Goal: Task Accomplishment & Management: Manage account settings

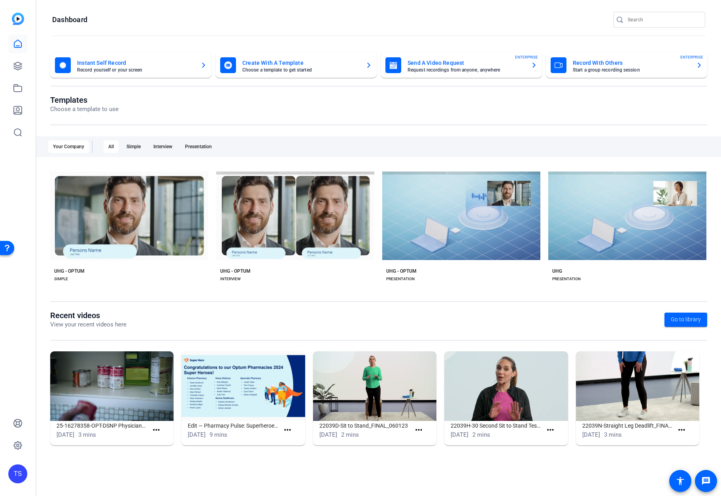
click at [28, 63] on div "TS" at bounding box center [18, 248] width 36 height 496
click at [26, 66] on link at bounding box center [17, 65] width 19 height 19
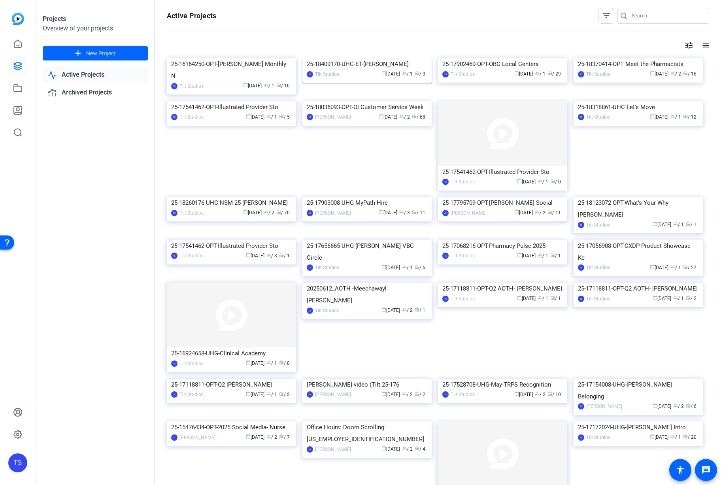
click at [372, 58] on img at bounding box center [366, 58] width 129 height 0
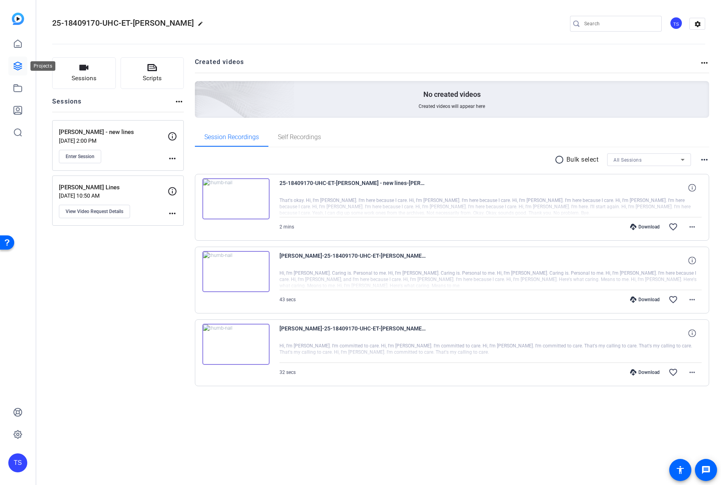
click at [23, 70] on link at bounding box center [17, 65] width 19 height 19
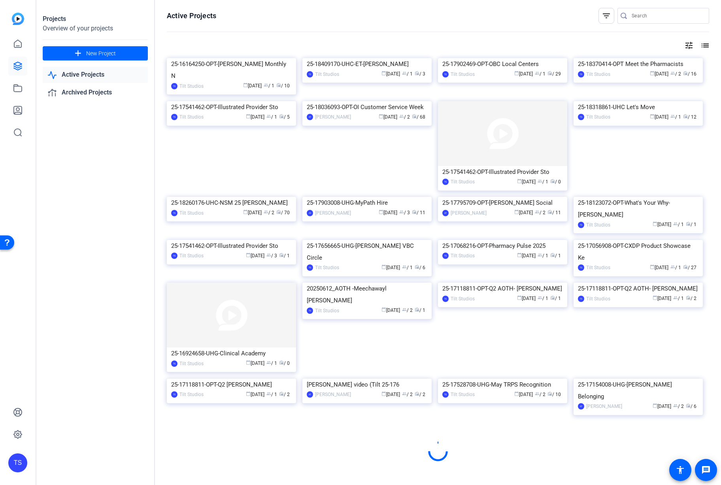
click at [245, 6] on div "Active Projects filter_list tune list 25-16164250-OPT-Chuck Swensson Monthly N …" at bounding box center [438, 242] width 566 height 485
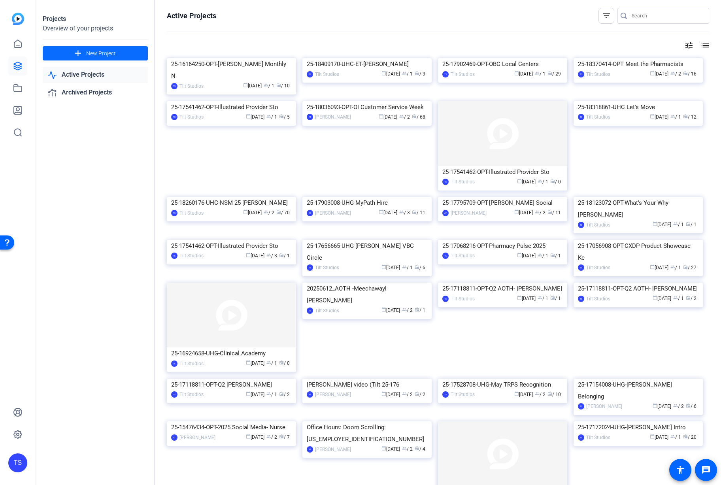
click at [122, 53] on span at bounding box center [95, 53] width 105 height 19
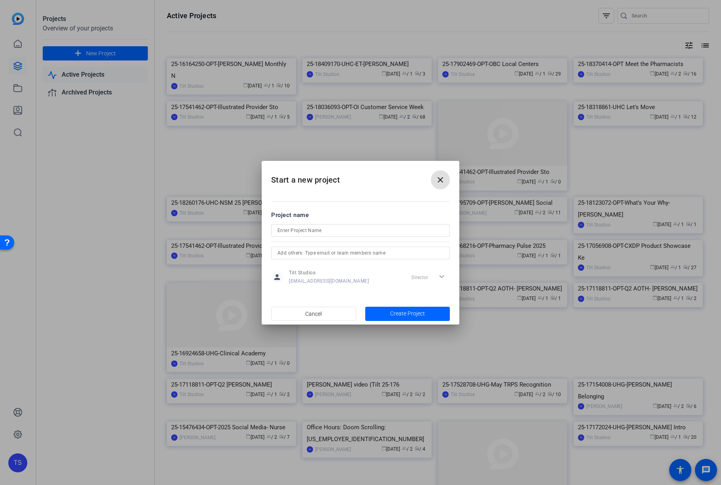
click at [297, 232] on input at bounding box center [360, 230] width 166 height 9
paste input "25-18826589-UHG-Q3 Total Rewards AHM Awards"
type input "25-18826589-UHG-Q3 Total Rewards AHM Awards"
click at [335, 252] on input "text" at bounding box center [360, 252] width 166 height 9
type input "mel"
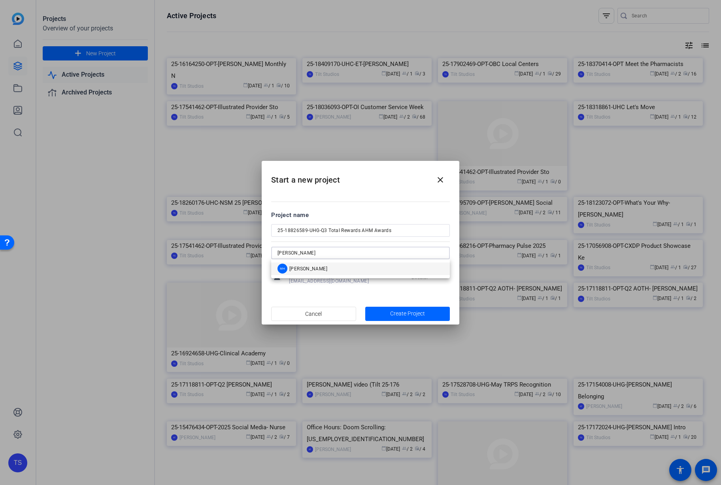
click at [318, 269] on mat-option "MH Mel Heyman" at bounding box center [360, 268] width 179 height 13
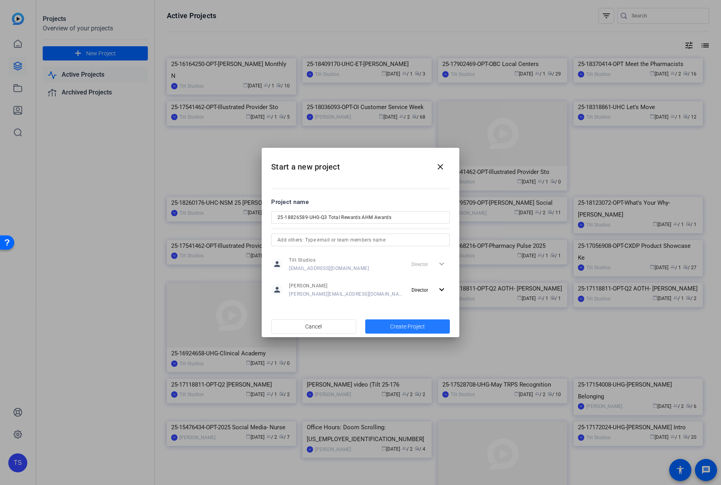
click at [401, 327] on span "Create Project" at bounding box center [407, 326] width 35 height 8
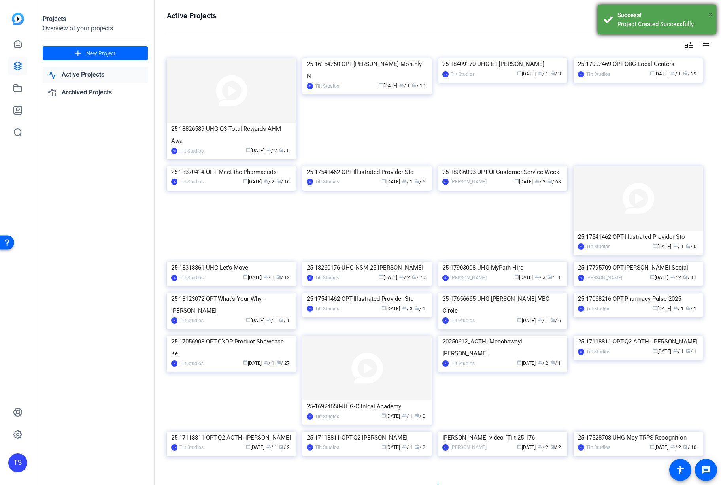
click at [709, 13] on span "×" at bounding box center [710, 13] width 4 height 9
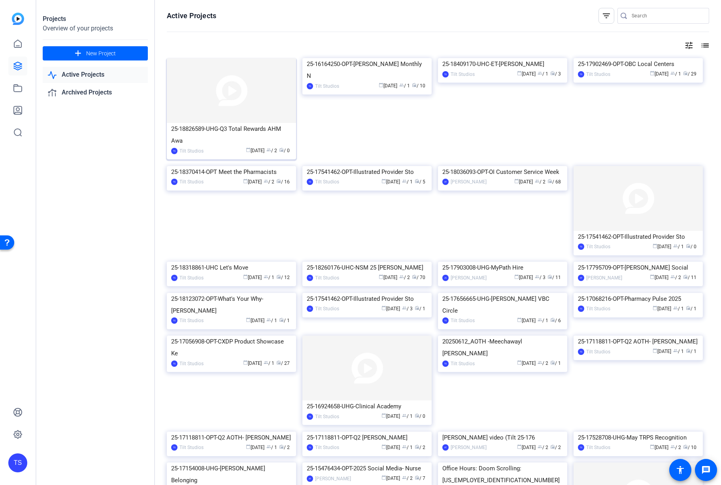
click at [253, 84] on img at bounding box center [231, 90] width 129 height 65
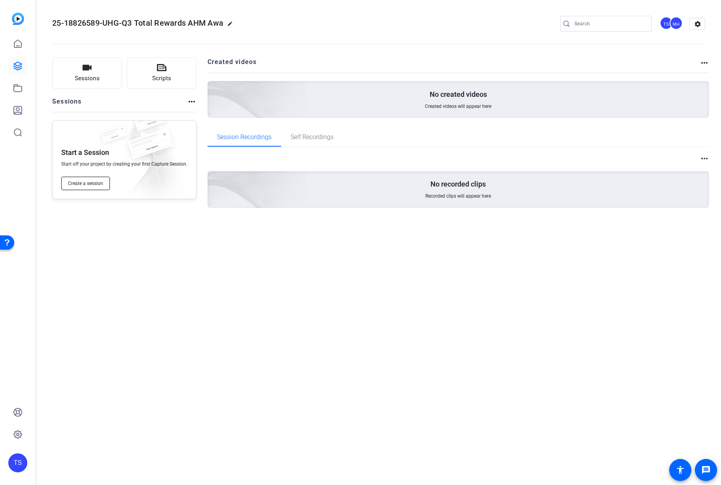
click at [94, 184] on span "Create a session" at bounding box center [85, 183] width 35 height 6
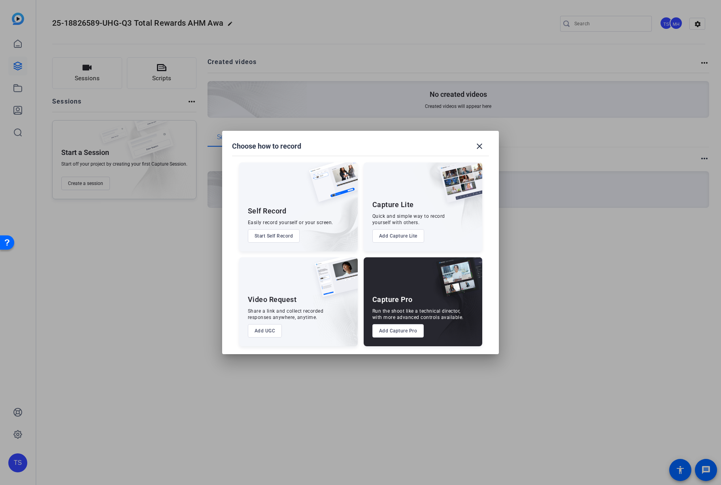
click at [265, 332] on button "Add UGC" at bounding box center [265, 330] width 34 height 13
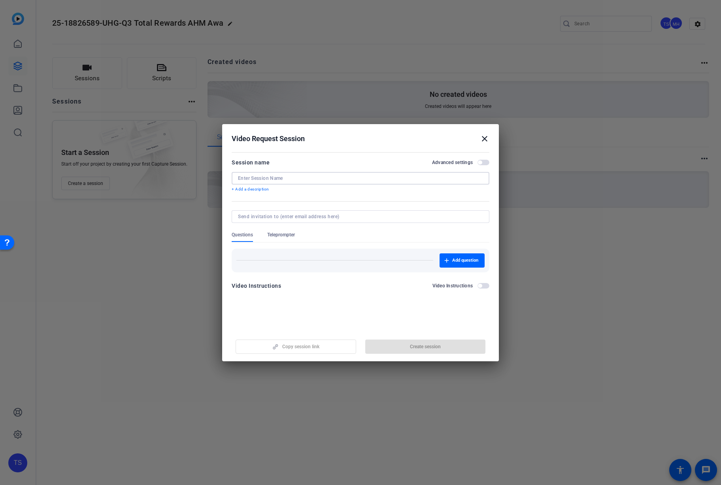
click at [256, 176] on input at bounding box center [360, 178] width 245 height 6
paste input "https://capture.openreel.com/projects/108295"
drag, startPoint x: 359, startPoint y: 180, endPoint x: 192, endPoint y: 177, distance: 166.7
click at [194, 177] on div "Choose how to record close Self Record Easily record yourself or your screen. S…" at bounding box center [360, 242] width 721 height 485
paste input "25-18826589-UHG-Q3 Total Rewards AHM Awards"
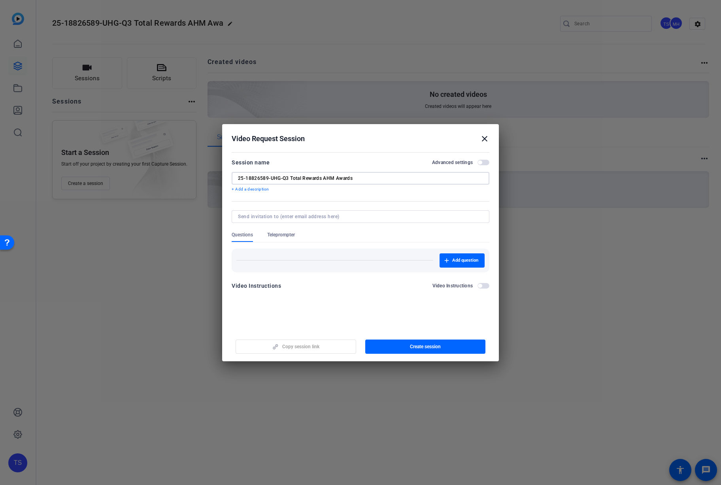
click at [273, 178] on input "25-18826589-UHG-Q3 Total Rewards AHM Awards" at bounding box center [360, 178] width 245 height 6
drag, startPoint x: 273, startPoint y: 178, endPoint x: 280, endPoint y: 188, distance: 12.4
click at [279, 178] on input "25-18826589-UHG-Q3 Total Rewards AHM Awards" at bounding box center [360, 178] width 245 height 6
type input "25-18826589 Q3 Total Rewards AHM Awards"
click at [392, 347] on span "button" at bounding box center [425, 346] width 120 height 19
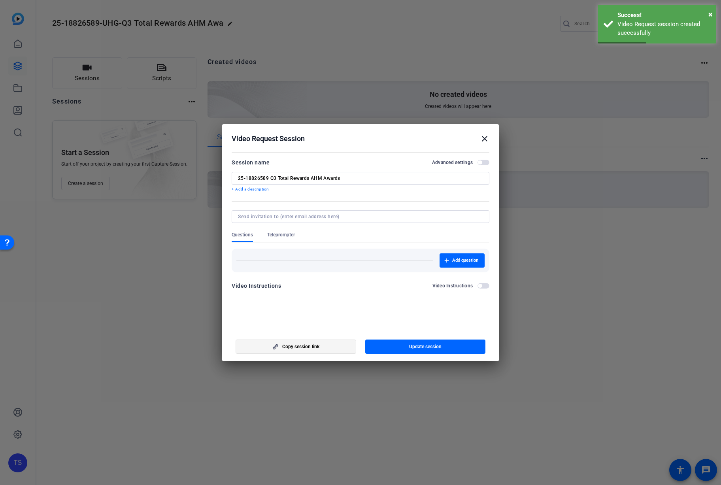
click at [316, 347] on span "Copy session link" at bounding box center [300, 346] width 37 height 6
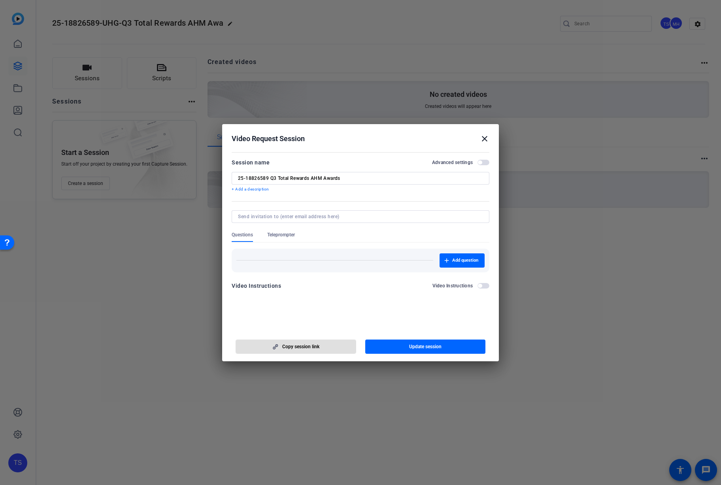
click at [310, 349] on span "Copy session link" at bounding box center [300, 346] width 37 height 6
click at [486, 140] on mat-icon "close" at bounding box center [484, 138] width 9 height 9
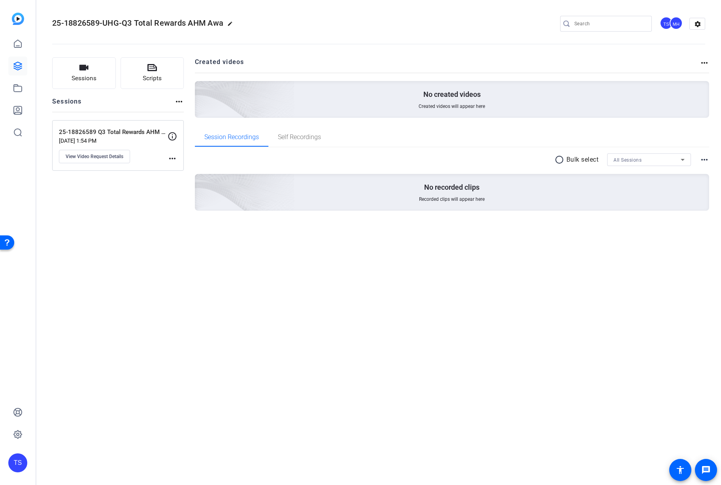
click at [286, 34] on openreel-divider-bar at bounding box center [378, 42] width 653 height 24
click at [21, 438] on icon at bounding box center [17, 433] width 9 height 9
click at [13, 464] on div "TS" at bounding box center [17, 462] width 19 height 19
click at [106, 448] on mat-icon "logout" at bounding box center [106, 443] width 9 height 9
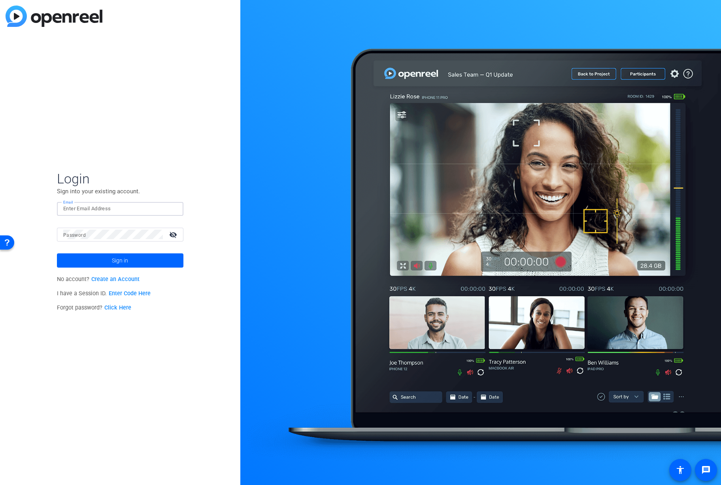
click at [123, 208] on input "Email" at bounding box center [120, 208] width 114 height 9
drag, startPoint x: 125, startPoint y: 207, endPoint x: 164, endPoint y: 203, distance: 39.0
click at [126, 207] on input "Email" at bounding box center [120, 208] width 114 height 9
type input "shrumj@uhg.com"
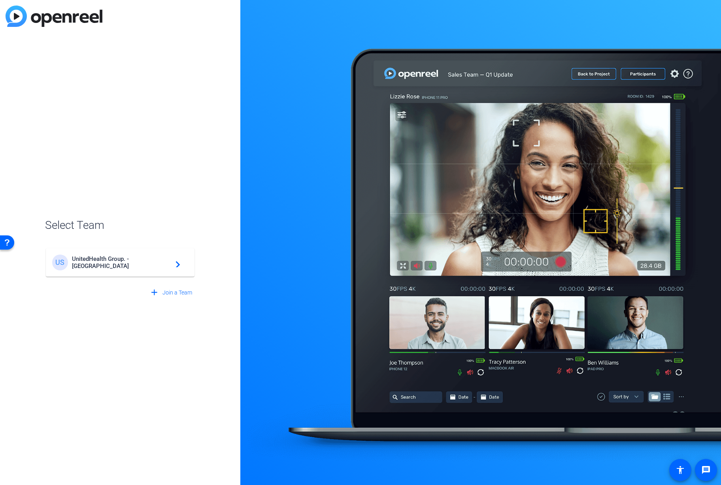
click at [172, 275] on mat-card-content "US UnitedHealth Group. - Tilt Studios navigate_next" at bounding box center [120, 262] width 149 height 28
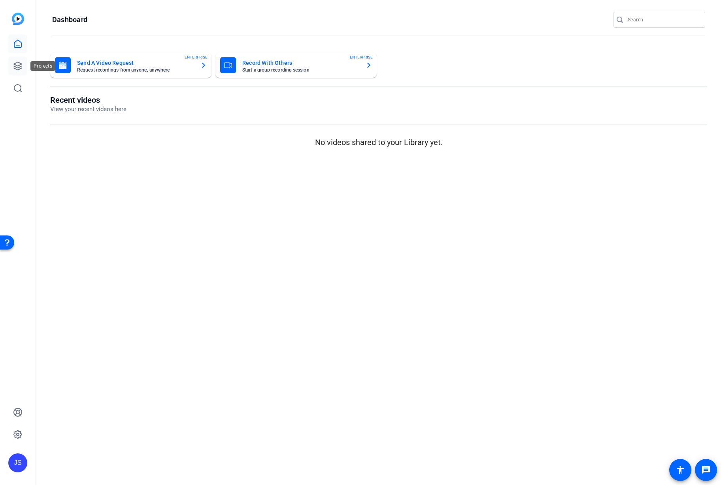
click at [26, 64] on link at bounding box center [17, 65] width 19 height 19
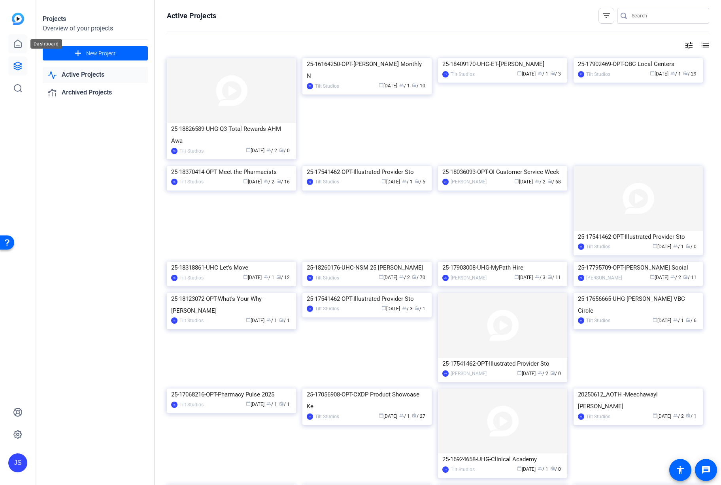
click at [19, 41] on icon at bounding box center [17, 44] width 7 height 8
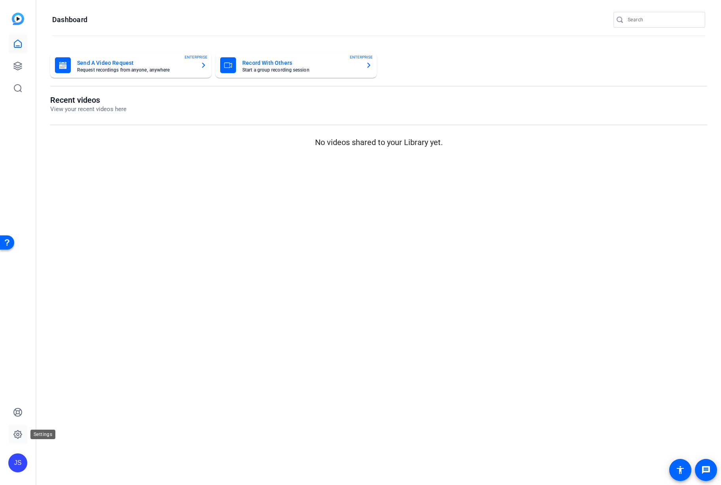
click at [17, 431] on icon at bounding box center [18, 434] width 8 height 8
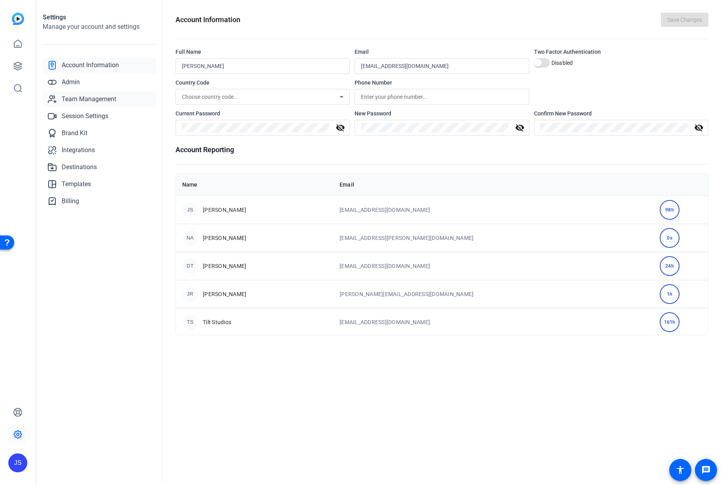
click at [103, 101] on span "Team Management" at bounding box center [89, 98] width 55 height 9
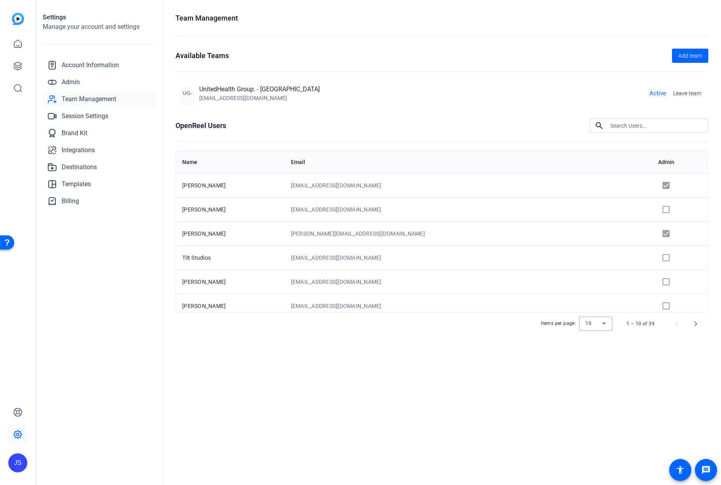
scroll to position [11, 0]
click at [79, 84] on span "Admin" at bounding box center [71, 81] width 18 height 9
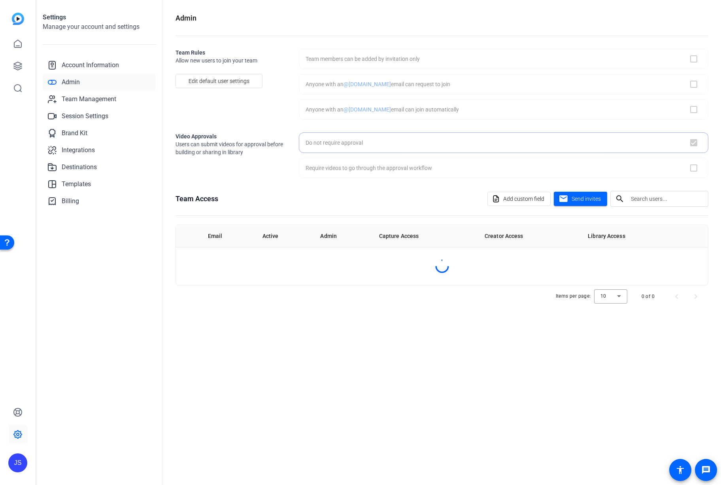
checkbox input "true"
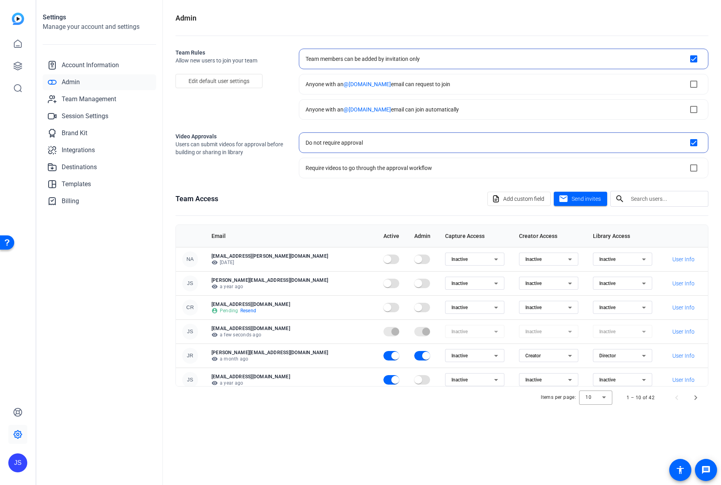
click at [659, 203] on div at bounding box center [666, 199] width 71 height 16
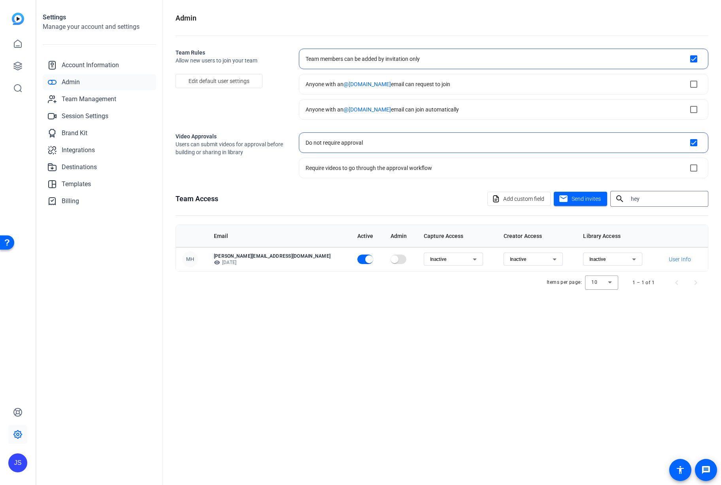
type input "hey"
click at [353, 196] on div "Team Access Add custom field mail Send invites search hey" at bounding box center [441, 199] width 533 height 16
click at [430, 257] on div "Inactive" at bounding box center [451, 258] width 43 height 9
click at [419, 273] on mat-option "Director" at bounding box center [419, 275] width 59 height 13
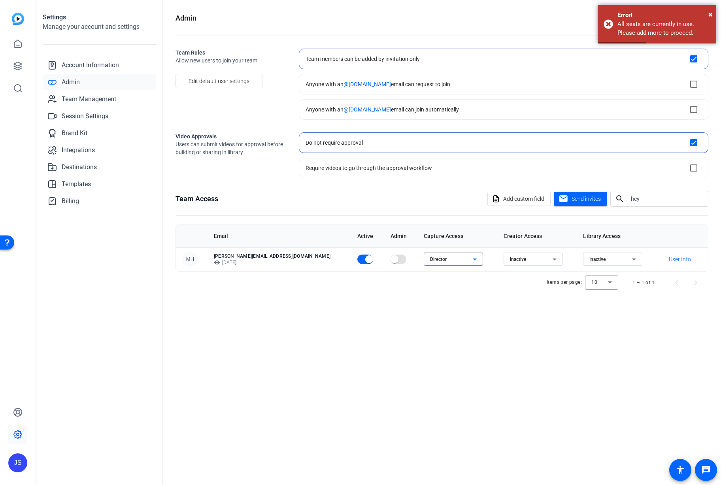
click at [640, 198] on input "hey" at bounding box center [666, 198] width 71 height 9
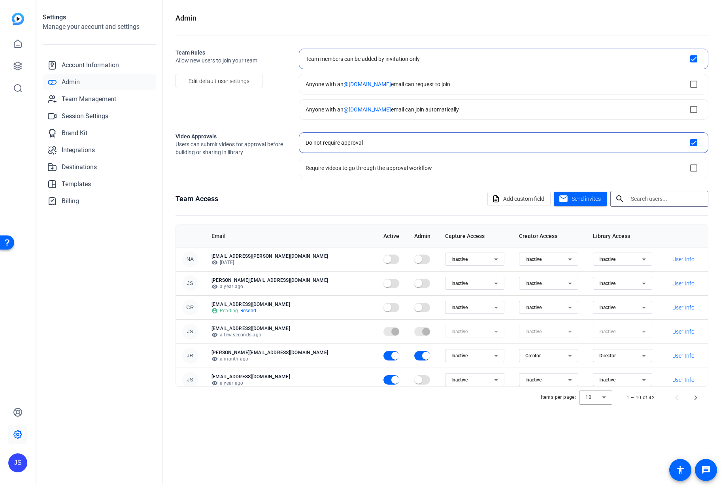
click at [415, 204] on div "Team Access Add custom field mail Send invites search" at bounding box center [441, 199] width 533 height 16
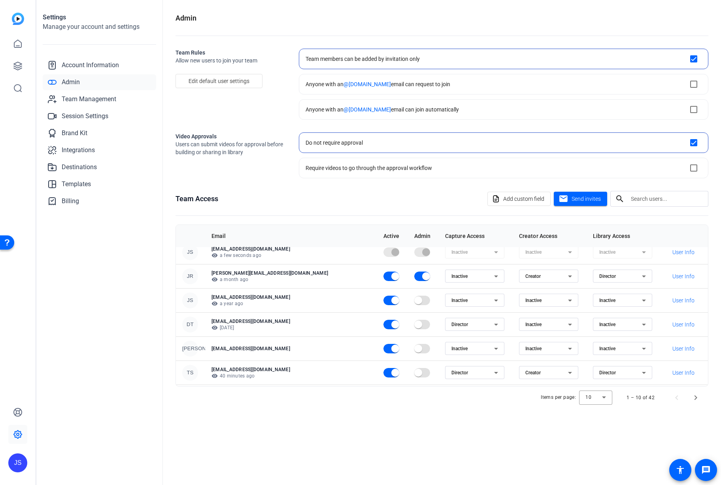
scroll to position [102, 0]
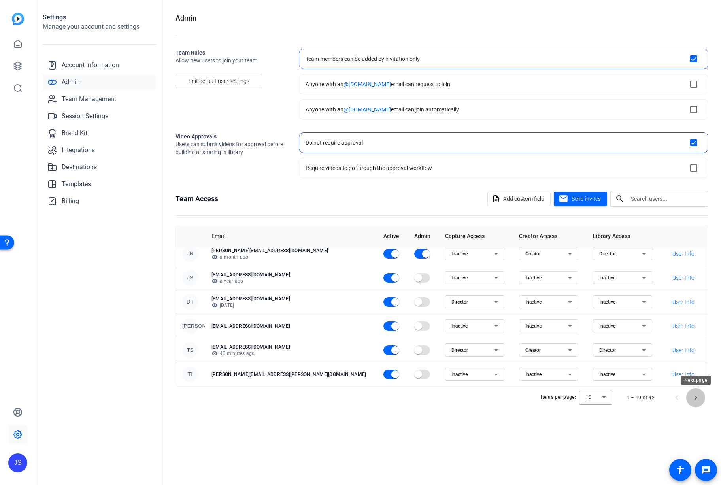
click at [697, 399] on span "Next page" at bounding box center [695, 397] width 19 height 19
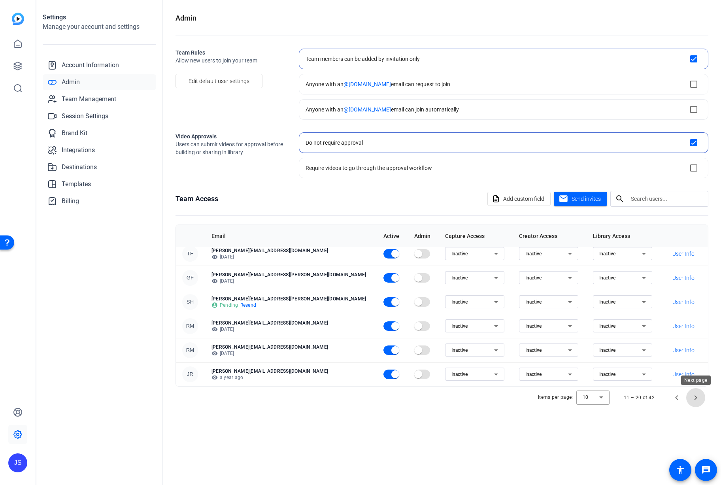
click at [696, 399] on span "Next page" at bounding box center [695, 397] width 19 height 19
click at [691, 391] on span "Next page" at bounding box center [695, 397] width 19 height 19
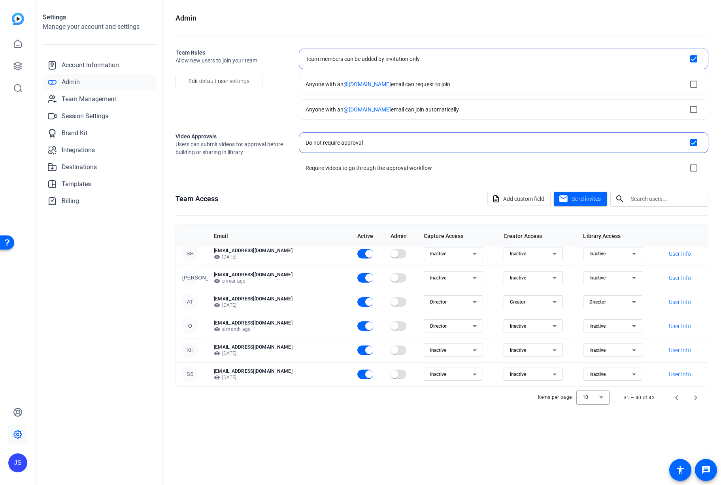
click at [434, 323] on div "Director" at bounding box center [451, 325] width 43 height 9
click at [424, 349] on mat-option "Inactive" at bounding box center [421, 354] width 59 height 13
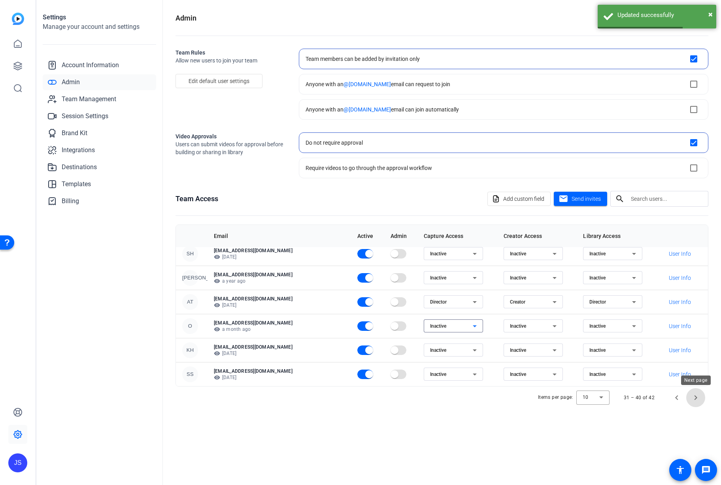
click at [698, 400] on span "Next page" at bounding box center [695, 397] width 19 height 19
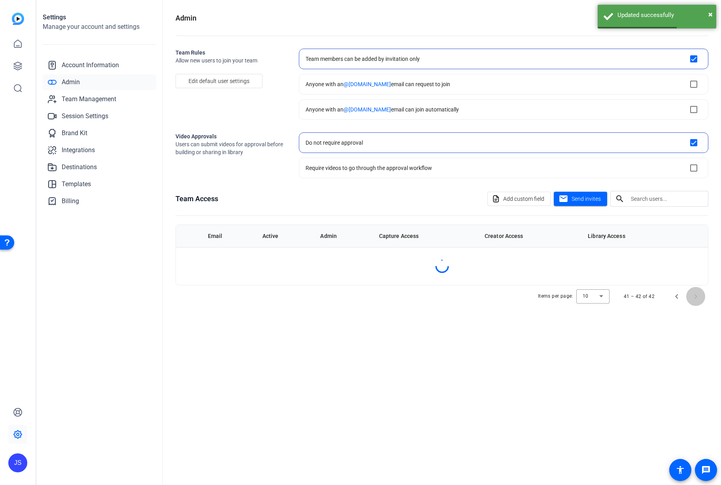
scroll to position [0, 0]
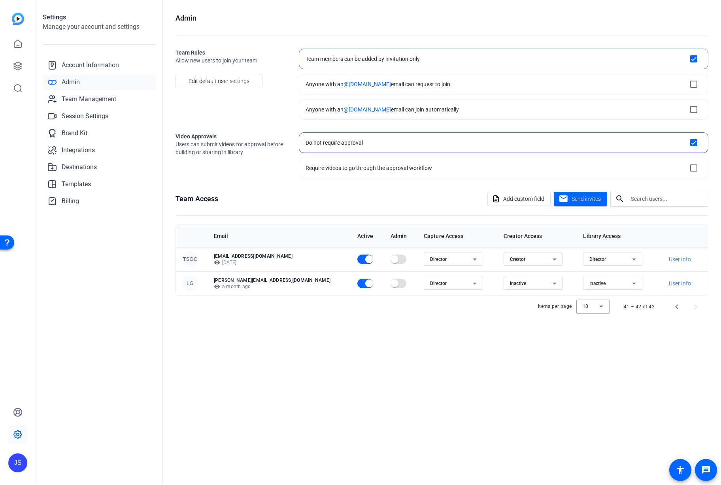
click at [438, 283] on div "Director" at bounding box center [451, 283] width 43 height 9
click at [425, 309] on mat-option "Inactive" at bounding box center [424, 311] width 59 height 13
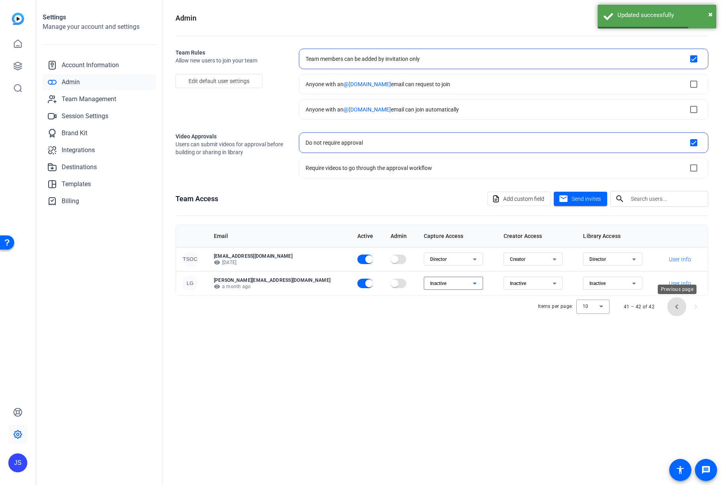
click at [675, 309] on span "Previous page" at bounding box center [676, 306] width 19 height 19
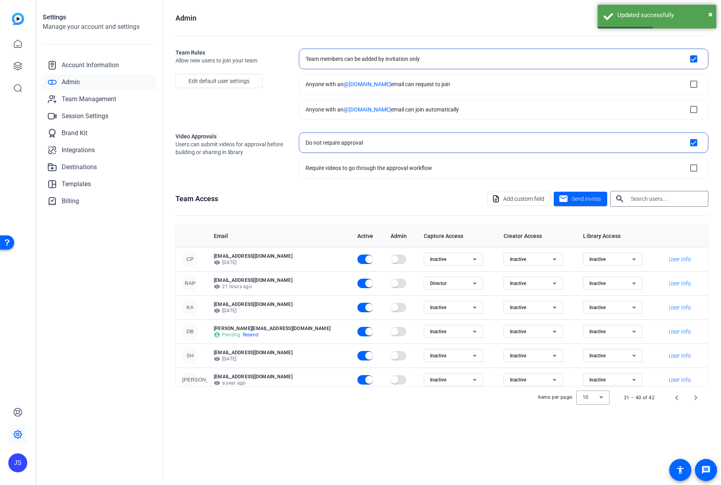
click at [644, 197] on input "text" at bounding box center [666, 198] width 71 height 9
type input "hey"
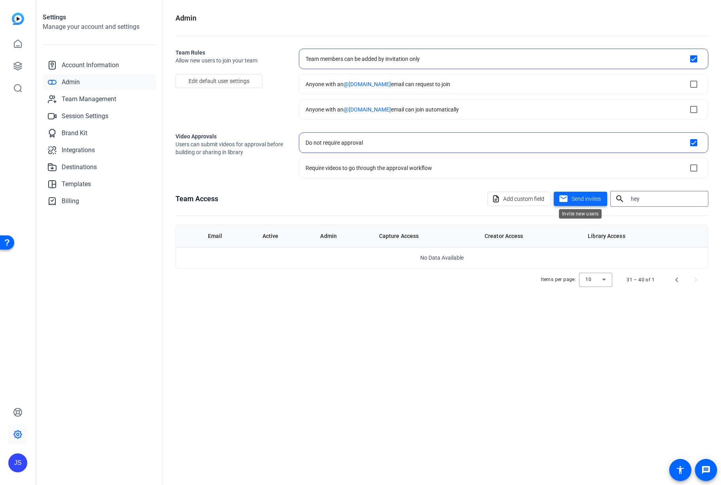
drag, startPoint x: 649, startPoint y: 197, endPoint x: 563, endPoint y: 189, distance: 86.1
click at [563, 191] on div "Add custom field mail Send invites search hey" at bounding box center [597, 199] width 221 height 16
drag, startPoint x: 642, startPoint y: 202, endPoint x: 538, endPoint y: 194, distance: 103.8
click at [538, 194] on div "Add custom field mail Send invites search hey" at bounding box center [597, 199] width 221 height 16
type input "m"
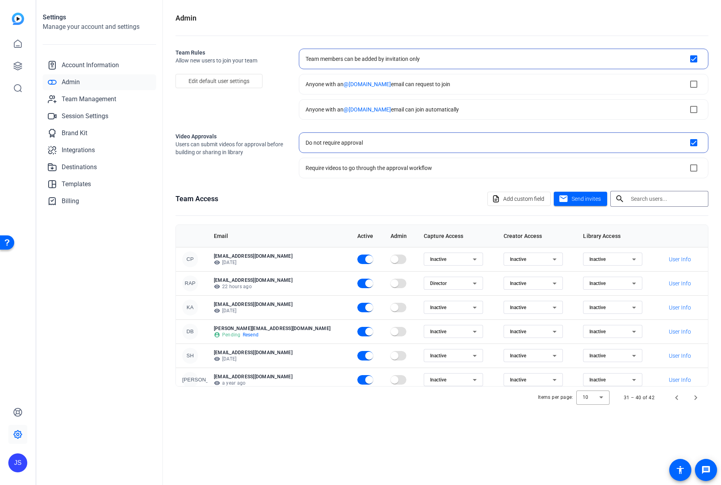
click at [368, 187] on openreel-admin "Admin Team Rules Allow new users to join your team Edit default user settings T…" at bounding box center [441, 211] width 533 height 396
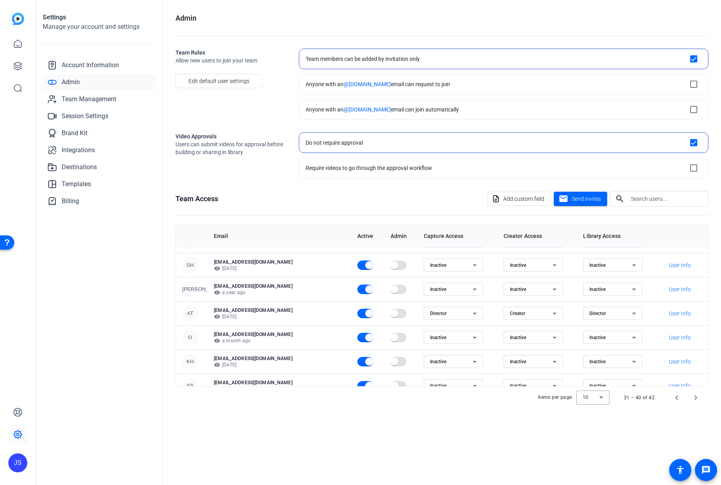
scroll to position [102, 0]
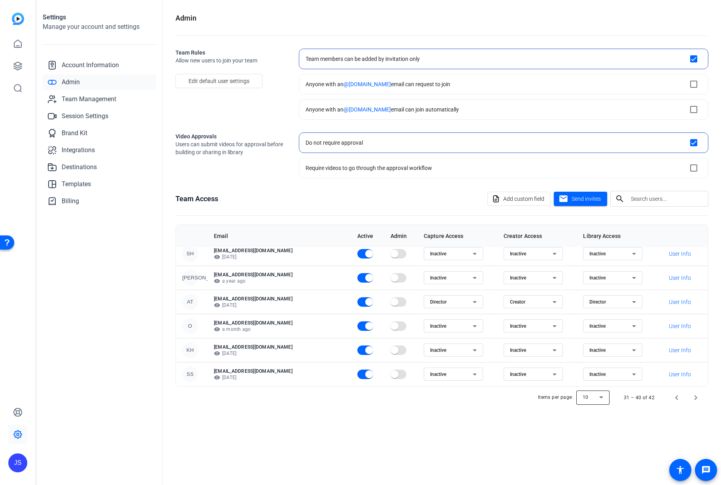
click at [594, 399] on div at bounding box center [592, 397] width 33 height 19
click at [595, 449] on mat-option "100" at bounding box center [593, 452] width 33 height 13
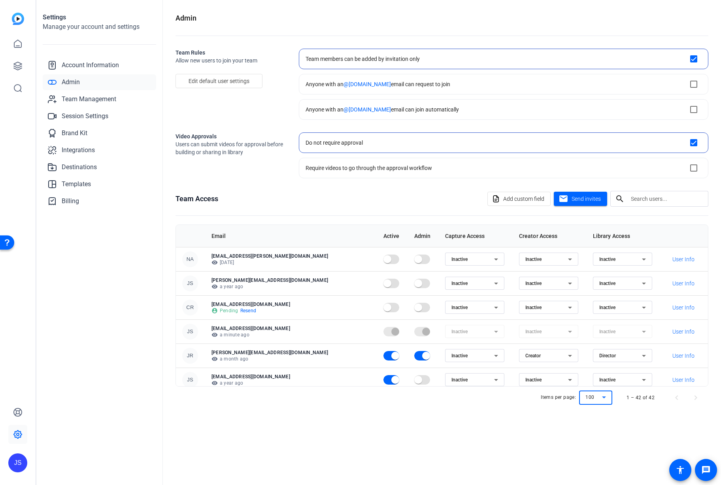
click at [644, 200] on input "text" at bounding box center [666, 198] width 71 height 9
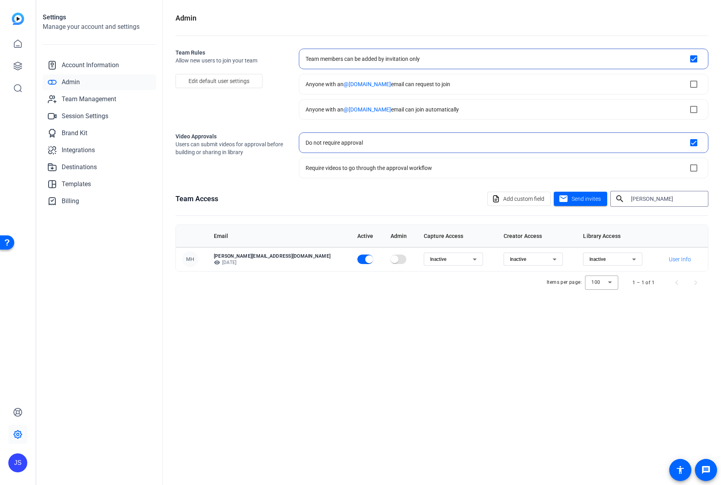
type input "mel"
click at [431, 258] on div "Inactive" at bounding box center [451, 258] width 43 height 9
click at [423, 273] on mat-option "Director" at bounding box center [419, 275] width 59 height 13
click at [353, 329] on div "Admin Team Rules Allow new users to join your team Edit default user settings T…" at bounding box center [442, 242] width 558 height 485
click at [271, 199] on div "Team Access Add custom field mail Send invites search mel" at bounding box center [441, 199] width 533 height 16
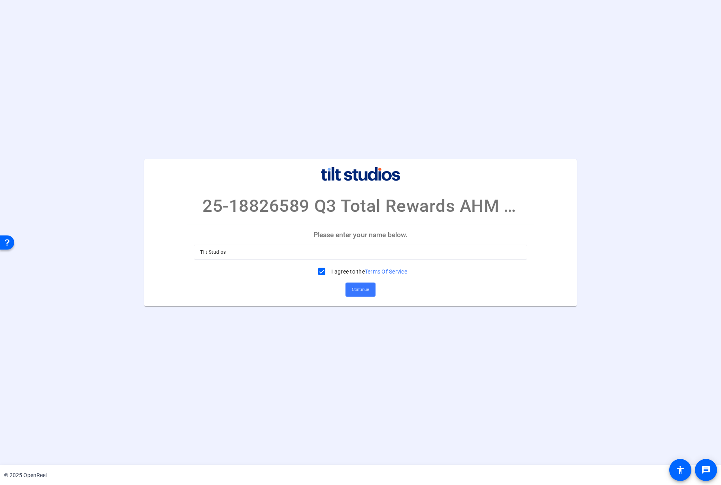
click at [239, 247] on input "Tilt Studios" at bounding box center [360, 251] width 321 height 9
type input "Tilt Studios test"
click at [354, 287] on span "Continue" at bounding box center [360, 290] width 17 height 12
